Goal: Find specific page/section: Find specific page/section

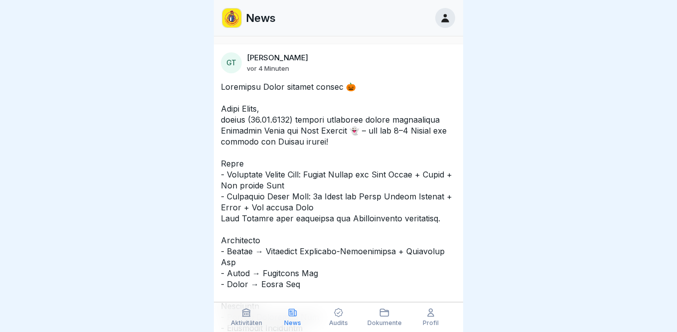
click at [440, 18] on icon at bounding box center [445, 17] width 11 height 11
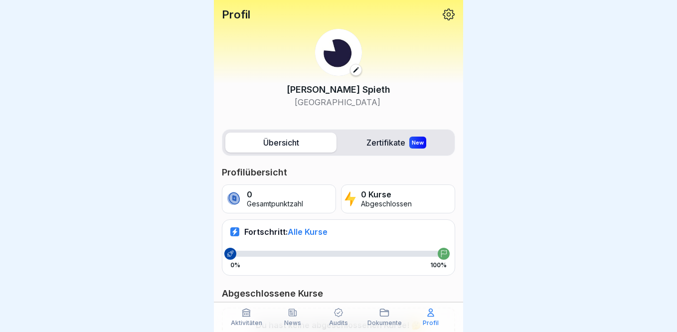
click at [356, 70] on icon at bounding box center [356, 69] width 5 height 5
